Goal: Task Accomplishment & Management: Complete application form

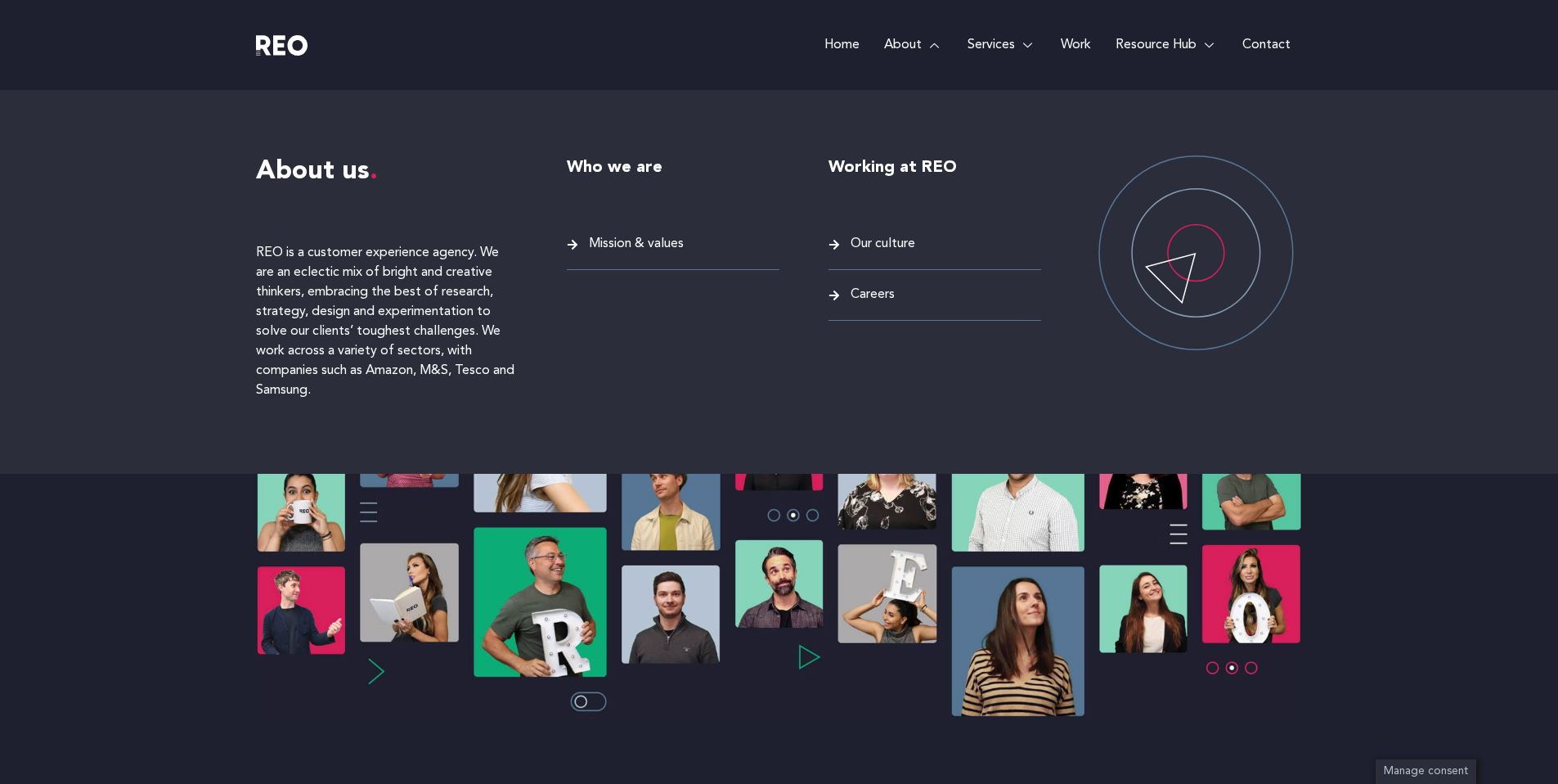
click at [872, 293] on span "Careers" at bounding box center [870, 295] width 49 height 22
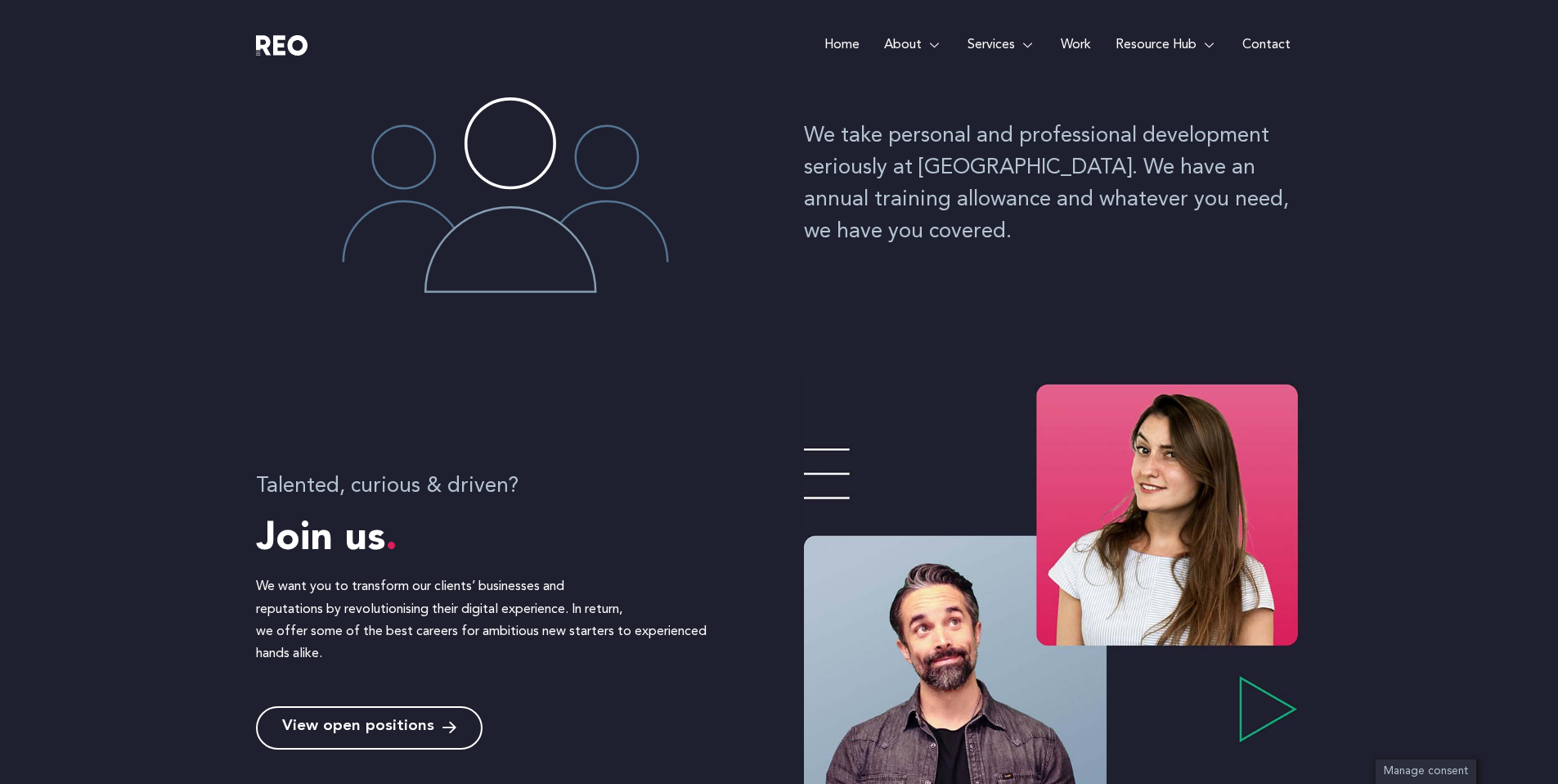
click at [443, 724] on icon at bounding box center [449, 727] width 14 height 16
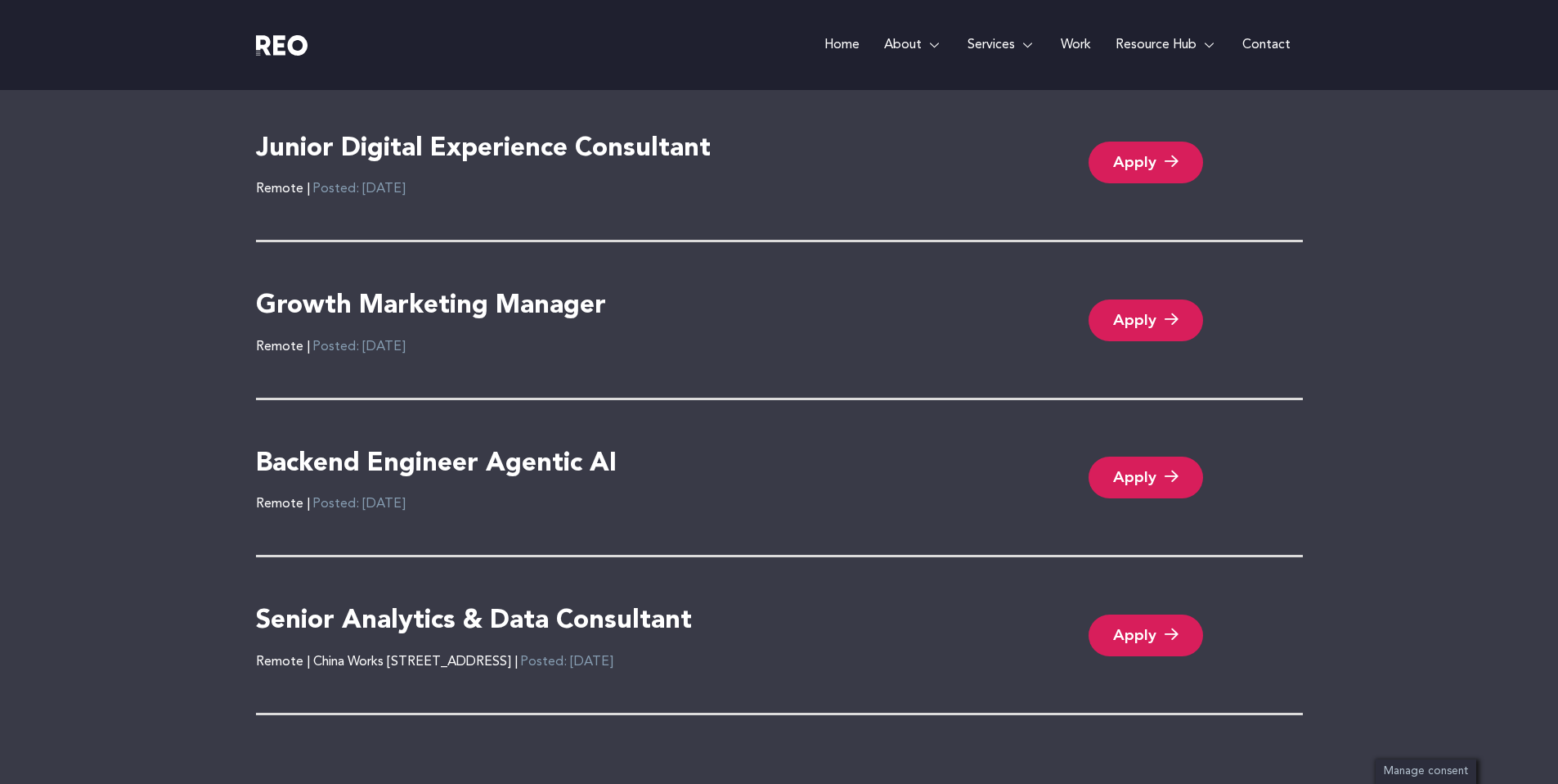
scroll to position [3565, 0]
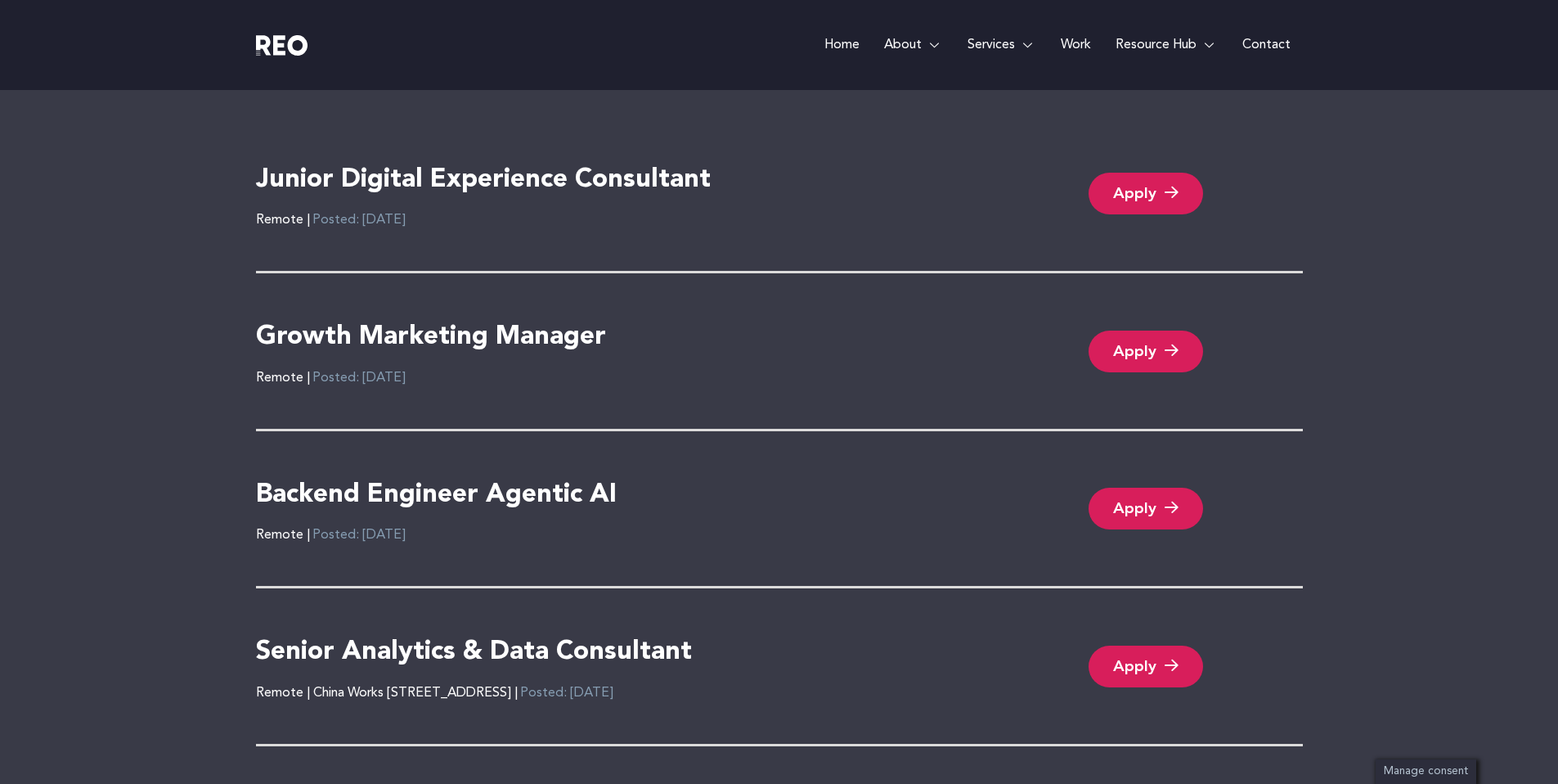
click at [538, 173] on h4 "Junior Digital Experience Consultant" at bounding box center [483, 180] width 455 height 34
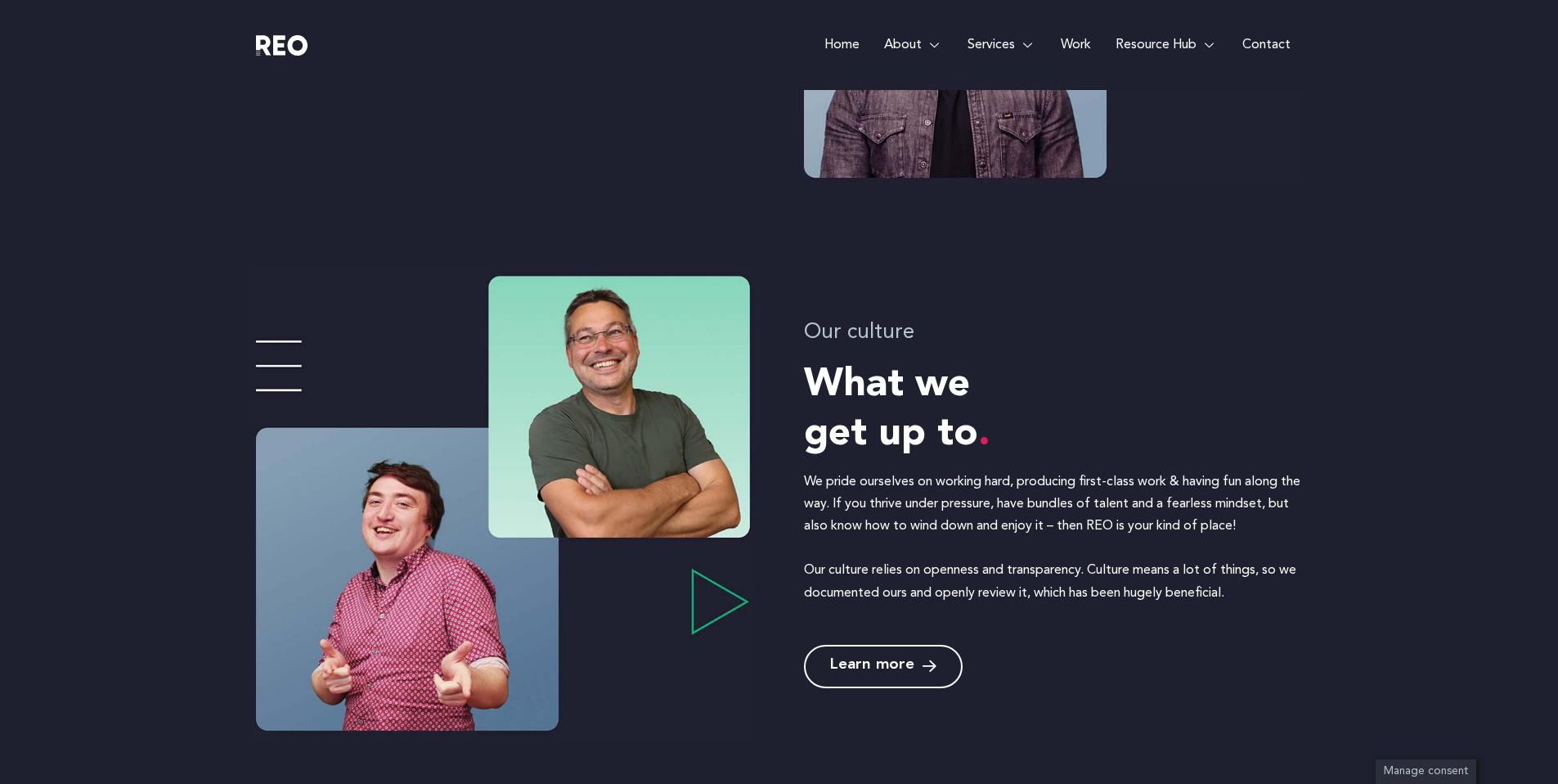
scroll to position [0, 0]
